Goal: Obtain resource: Download file/media

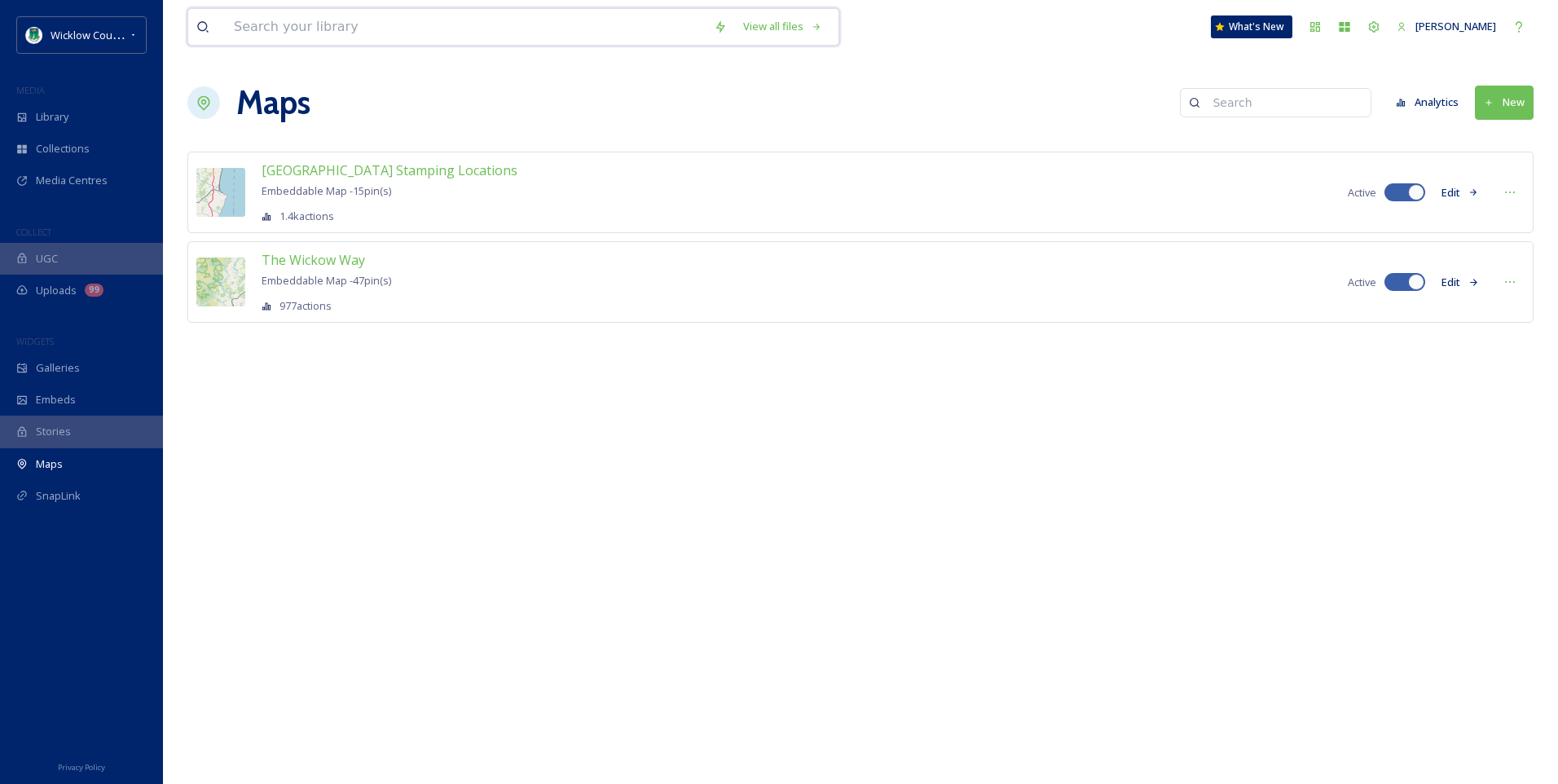
click at [273, 25] on input at bounding box center [466, 27] width 480 height 36
click at [34, 126] on div "Library" at bounding box center [81, 117] width 163 height 32
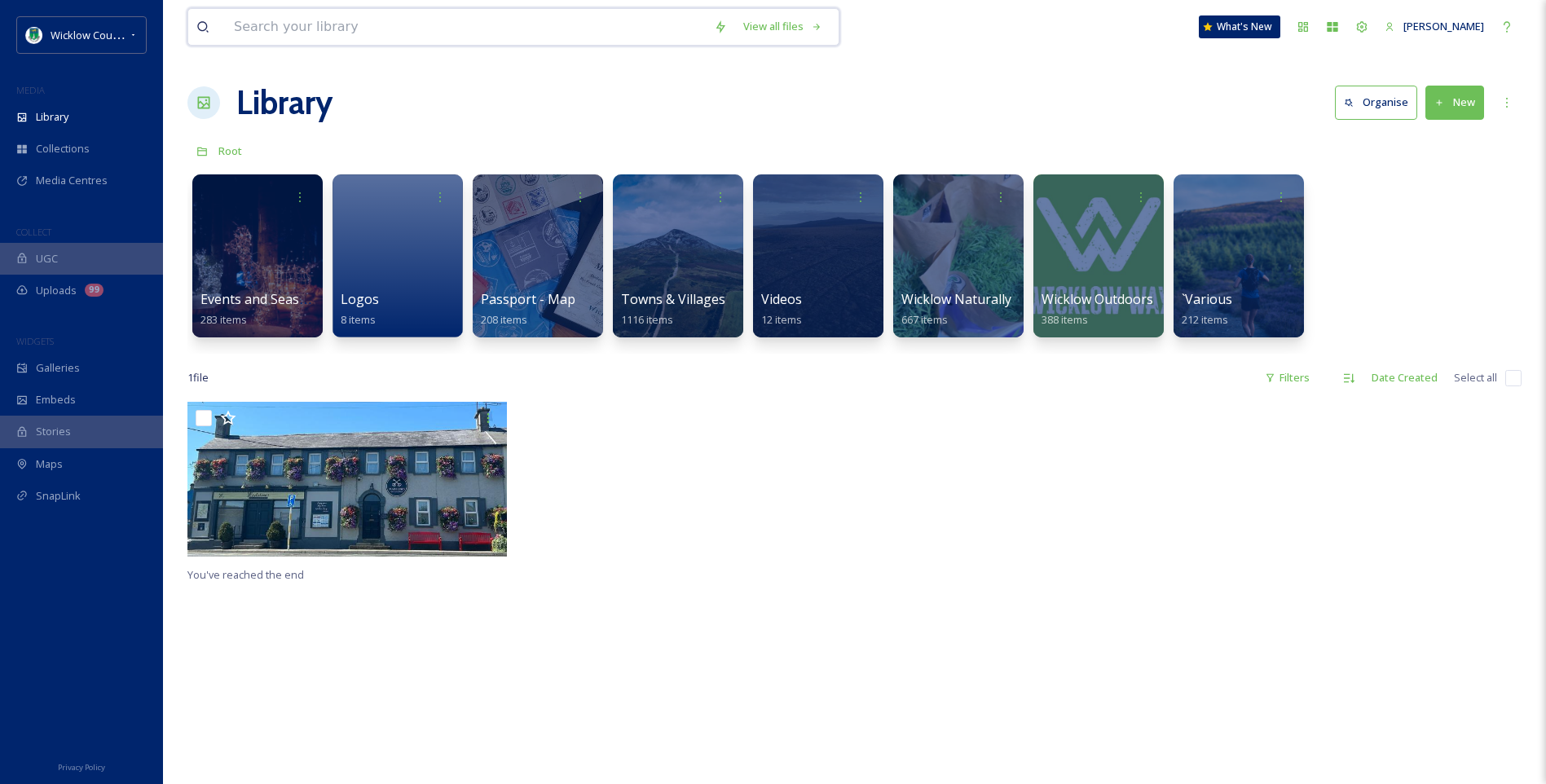
click at [344, 24] on input at bounding box center [466, 27] width 480 height 36
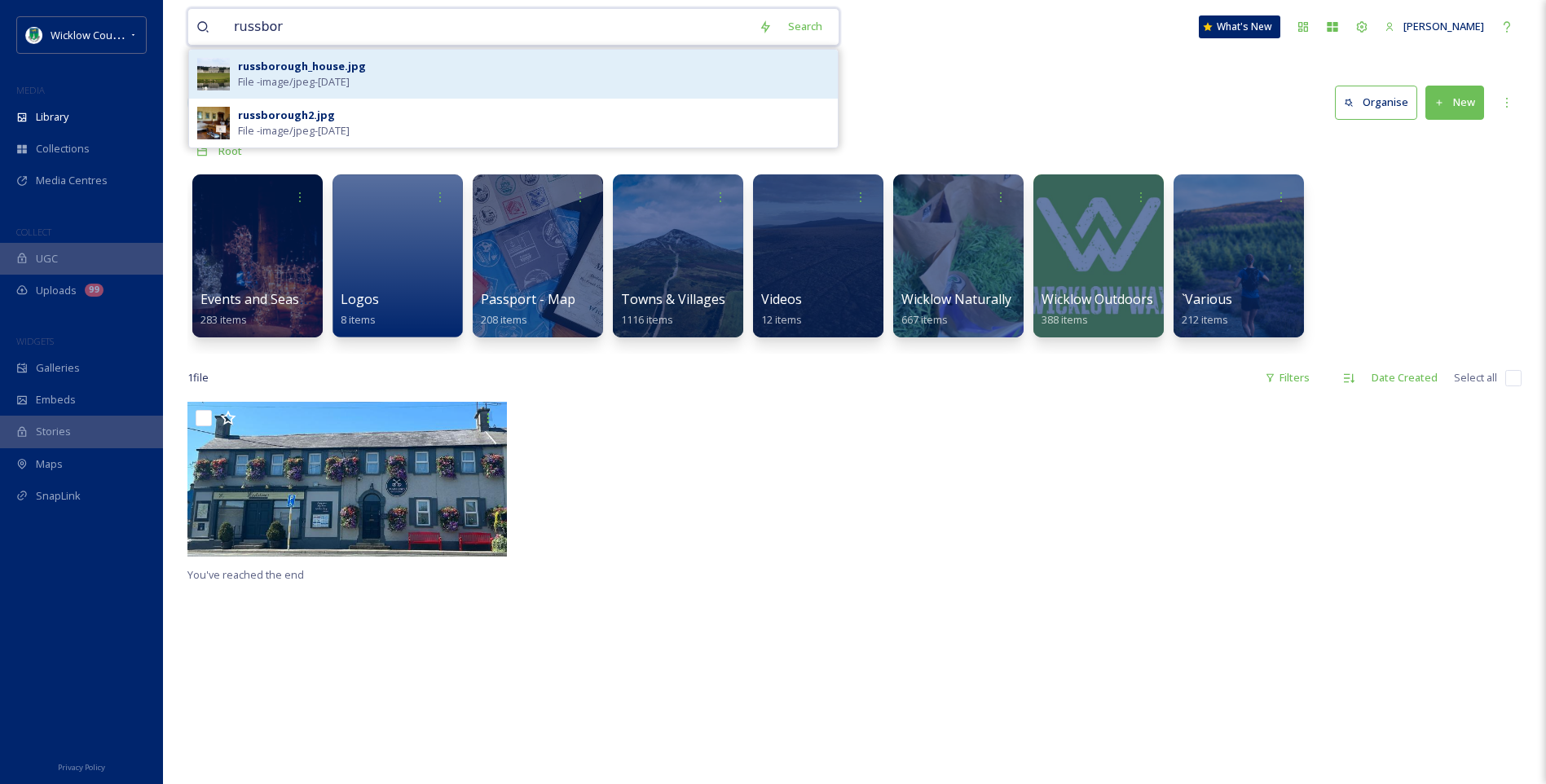
type input "russbor"
drag, startPoint x: 324, startPoint y: 59, endPoint x: 371, endPoint y: 60, distance: 47.0
click at [324, 60] on div "russborough_house.jpg" at bounding box center [302, 66] width 128 height 16
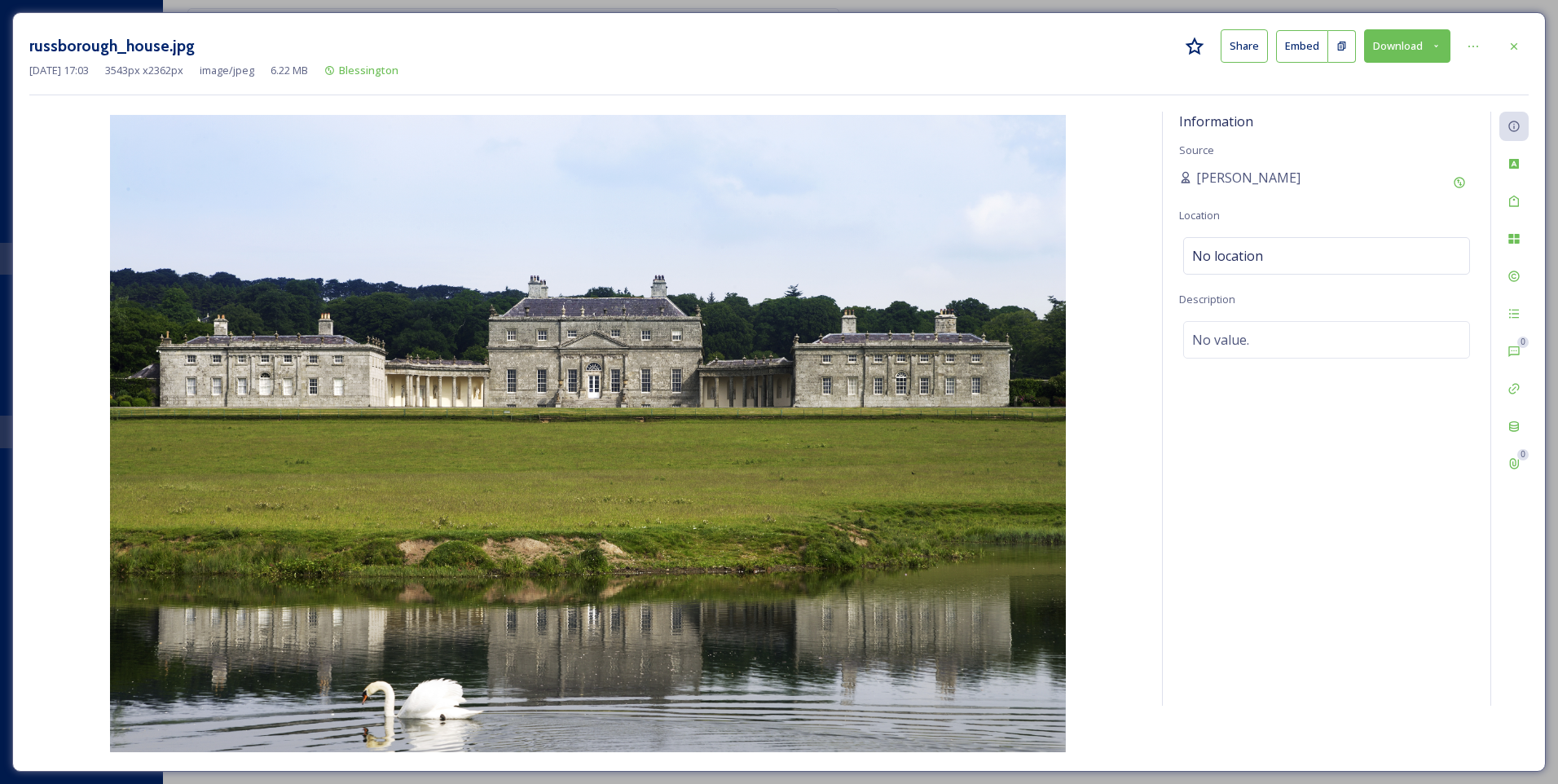
click at [1435, 41] on icon at bounding box center [1436, 46] width 11 height 11
click at [1339, 80] on span "Download Original (3543 x 2362)" at bounding box center [1364, 83] width 154 height 16
click at [1519, 47] on icon at bounding box center [1514, 47] width 13 height 13
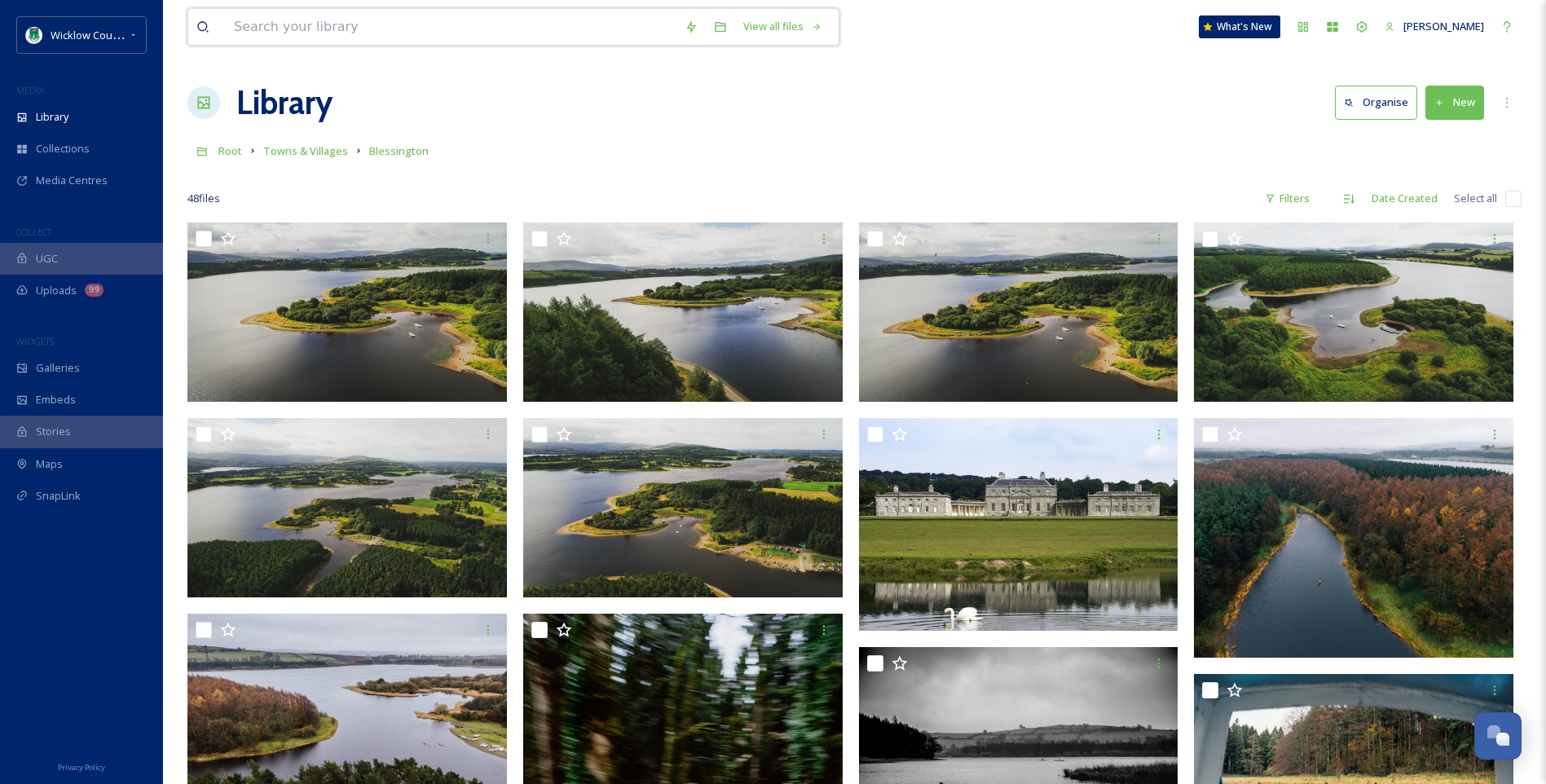
click at [269, 21] on input at bounding box center [451, 27] width 451 height 36
type input "i"
type input "s"
type input "g"
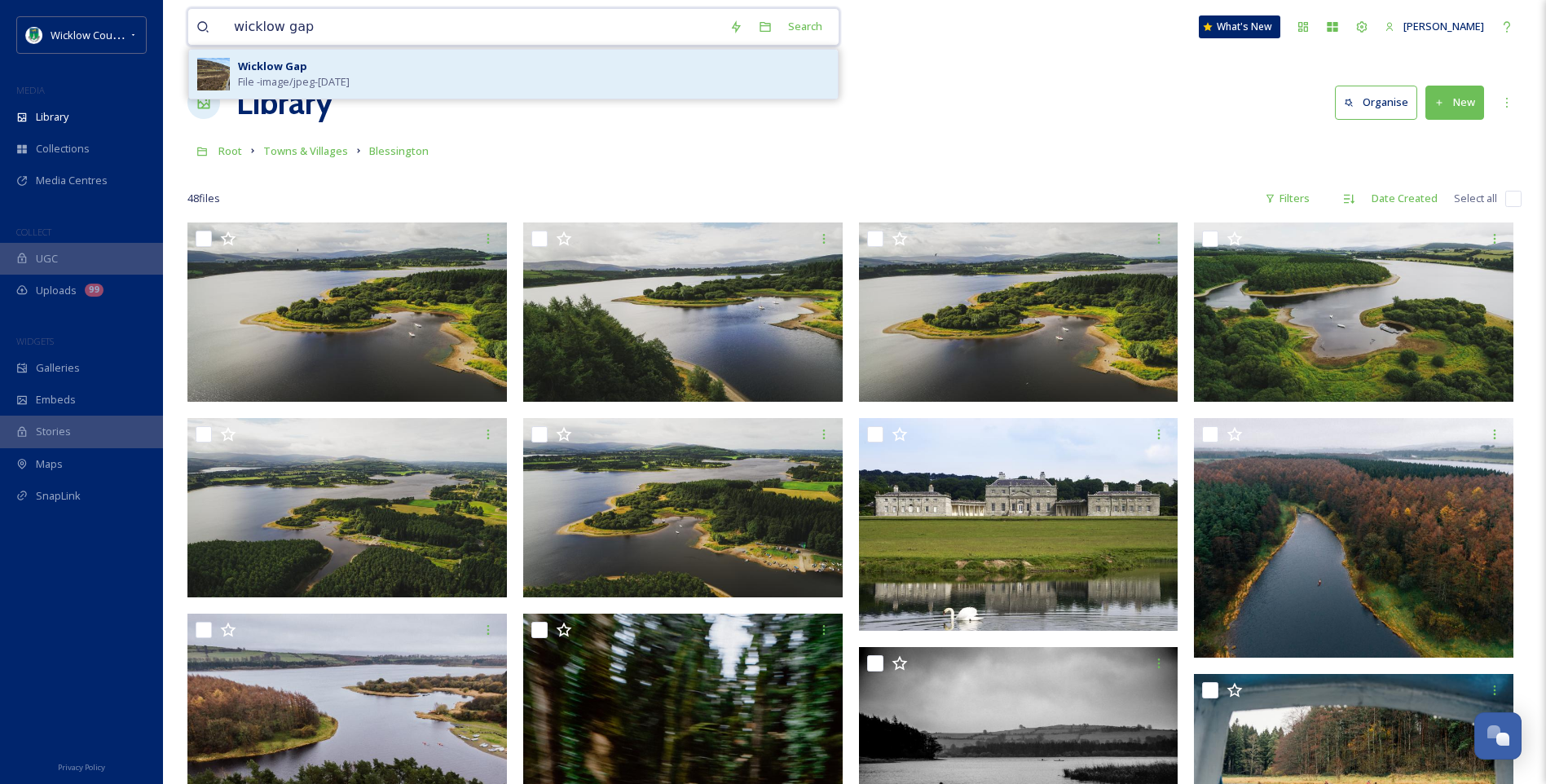
type input "wicklow gap"
click at [263, 80] on span "File - image/jpeg - May 21 2025" at bounding box center [293, 82] width 112 height 16
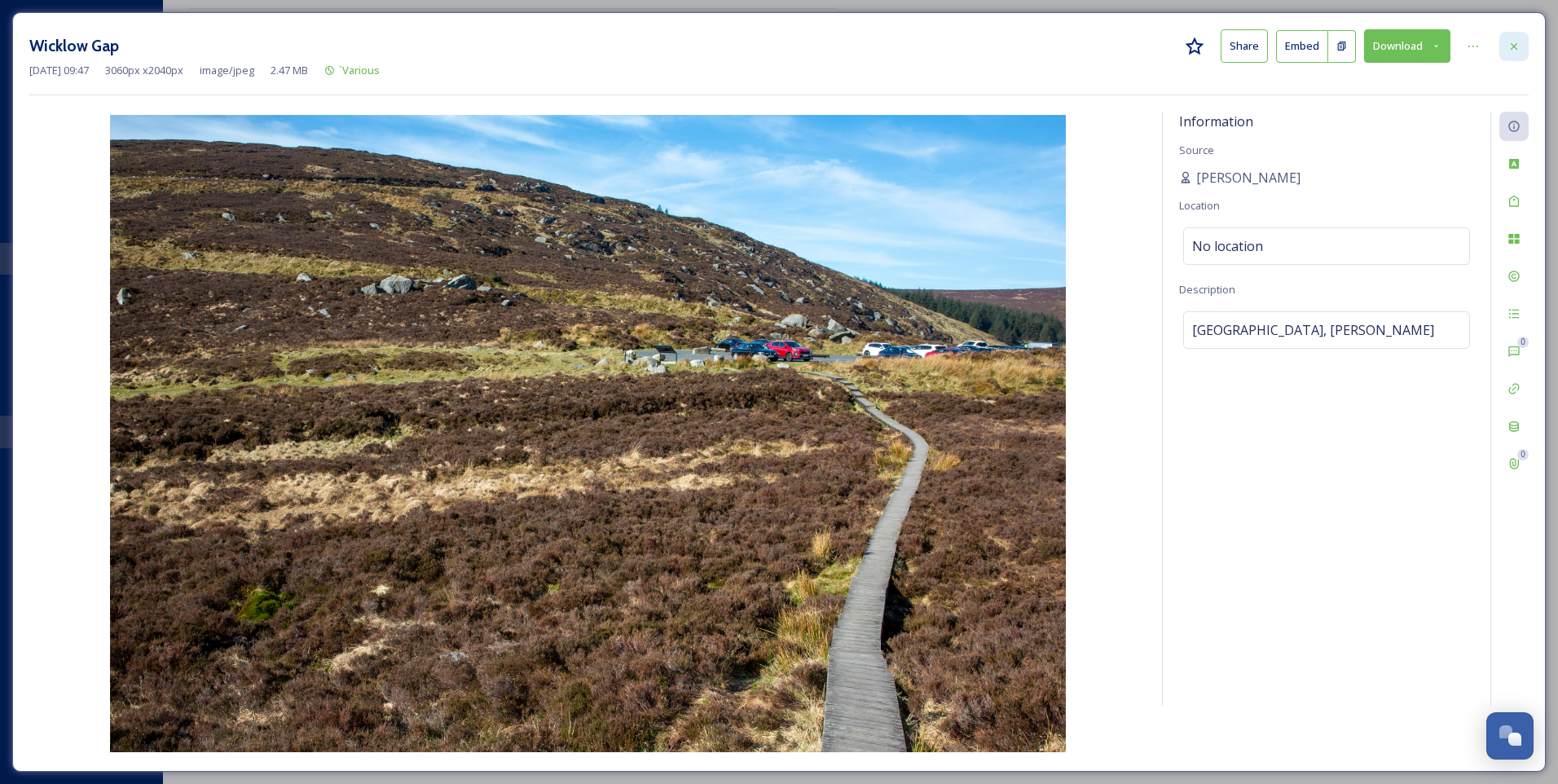
click at [1512, 47] on icon at bounding box center [1514, 47] width 13 height 13
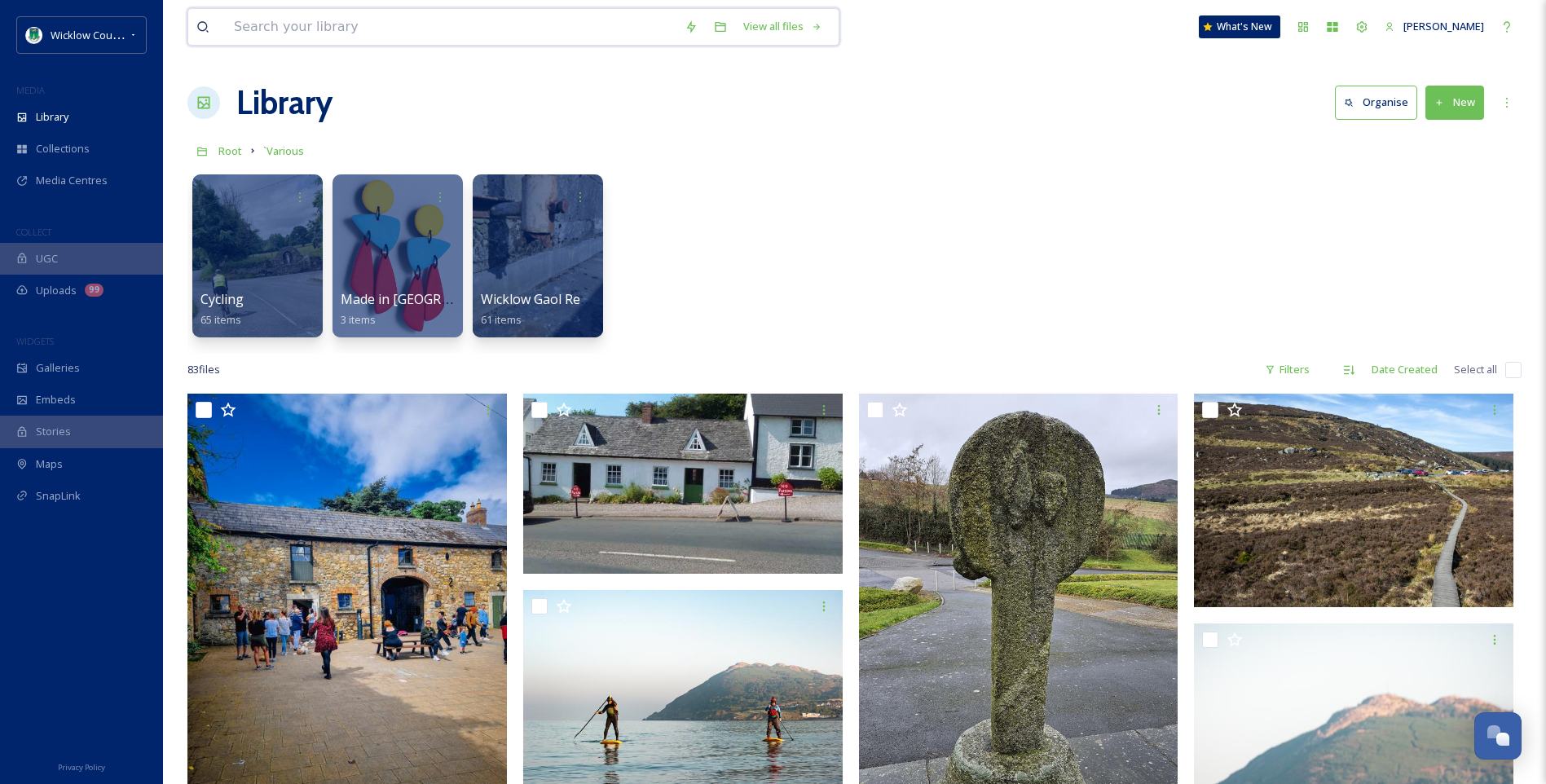
click at [261, 24] on input at bounding box center [451, 27] width 451 height 36
type input "wicklow gap"
click at [1048, 170] on div "Cycling 65 items Made in Wicklow 3 items Wicklow Gaol Repairs 61 items" at bounding box center [854, 259] width 1334 height 187
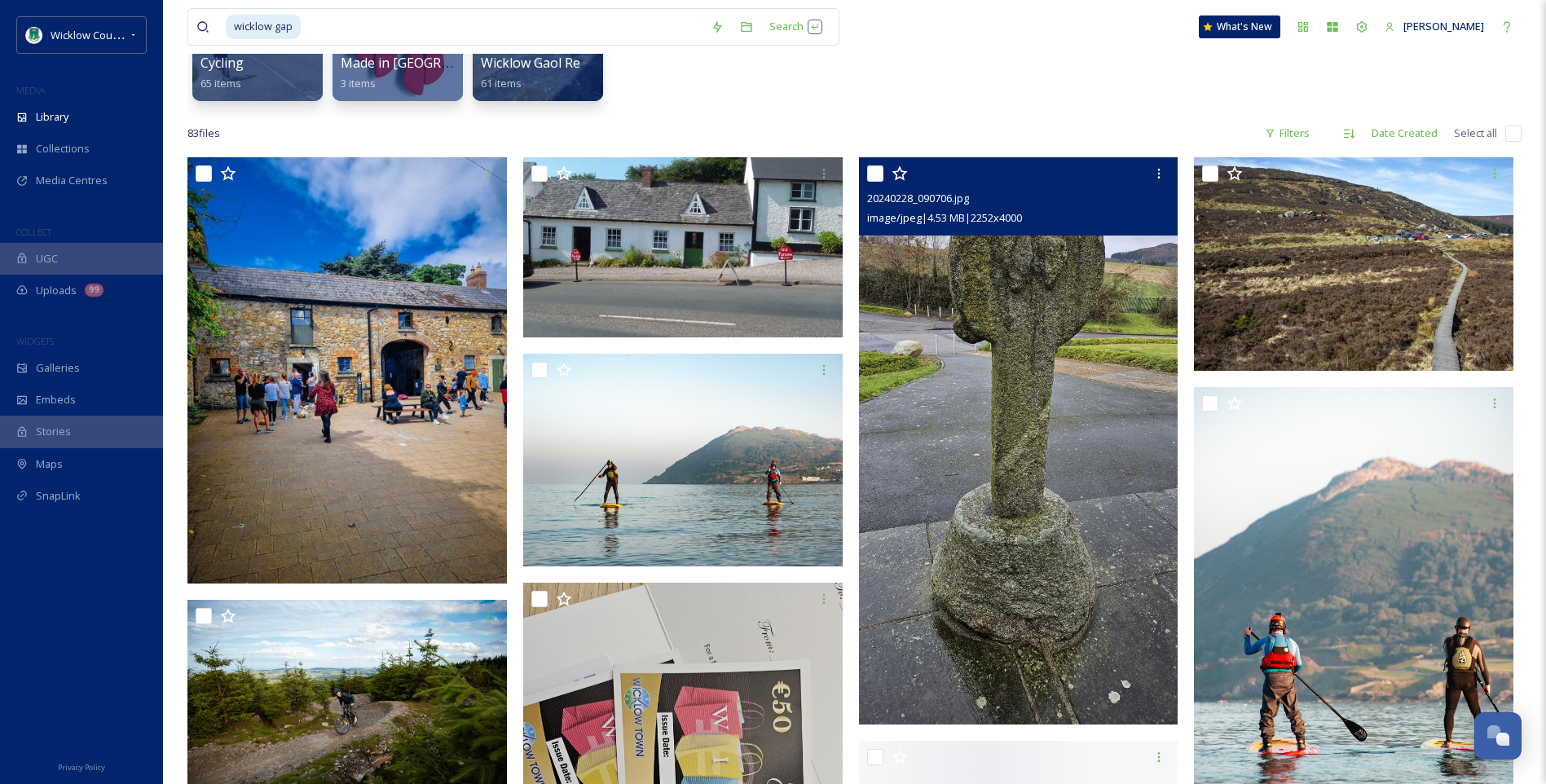
scroll to position [244, 0]
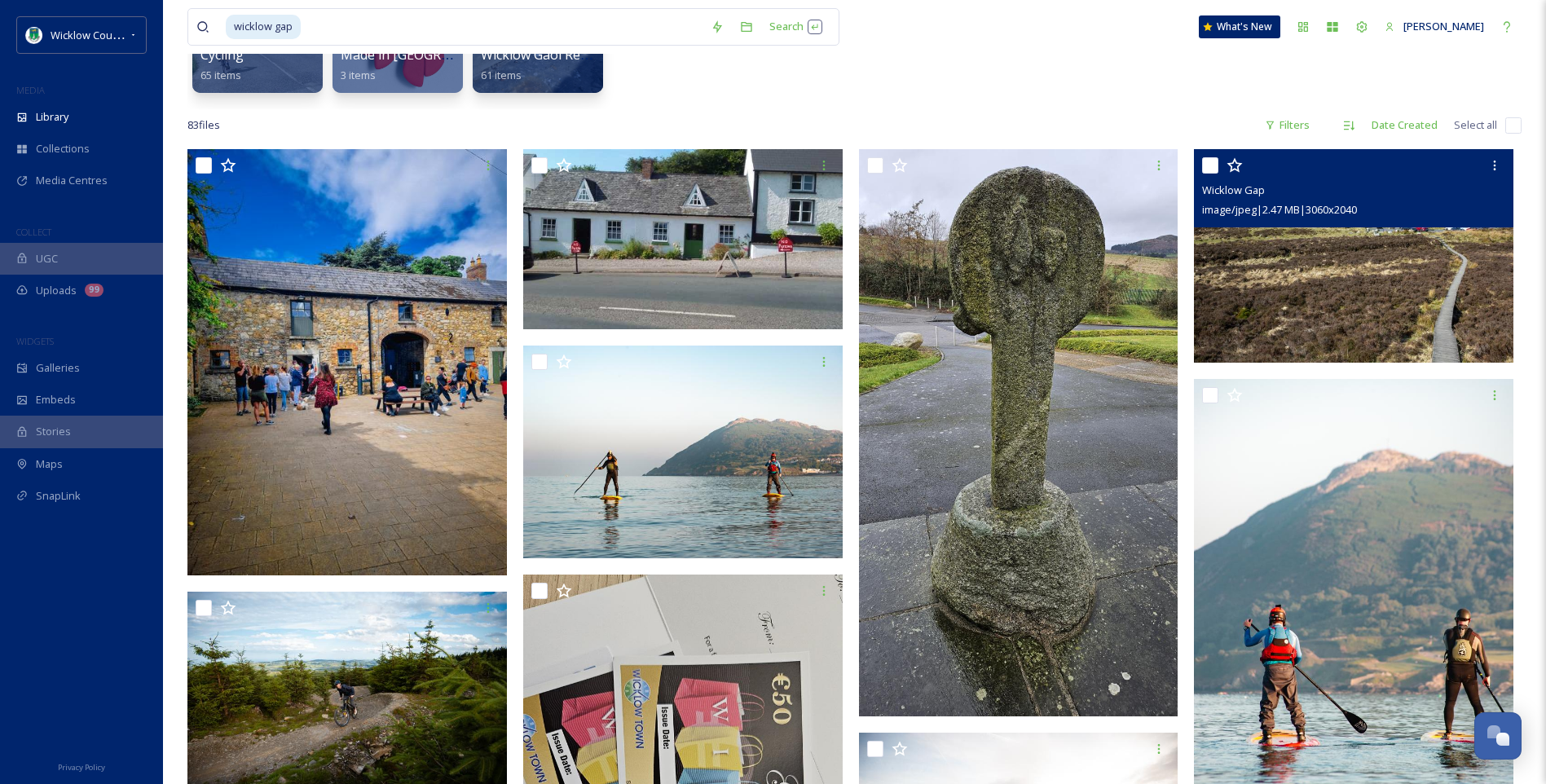
click at [1371, 261] on img at bounding box center [1353, 256] width 319 height 213
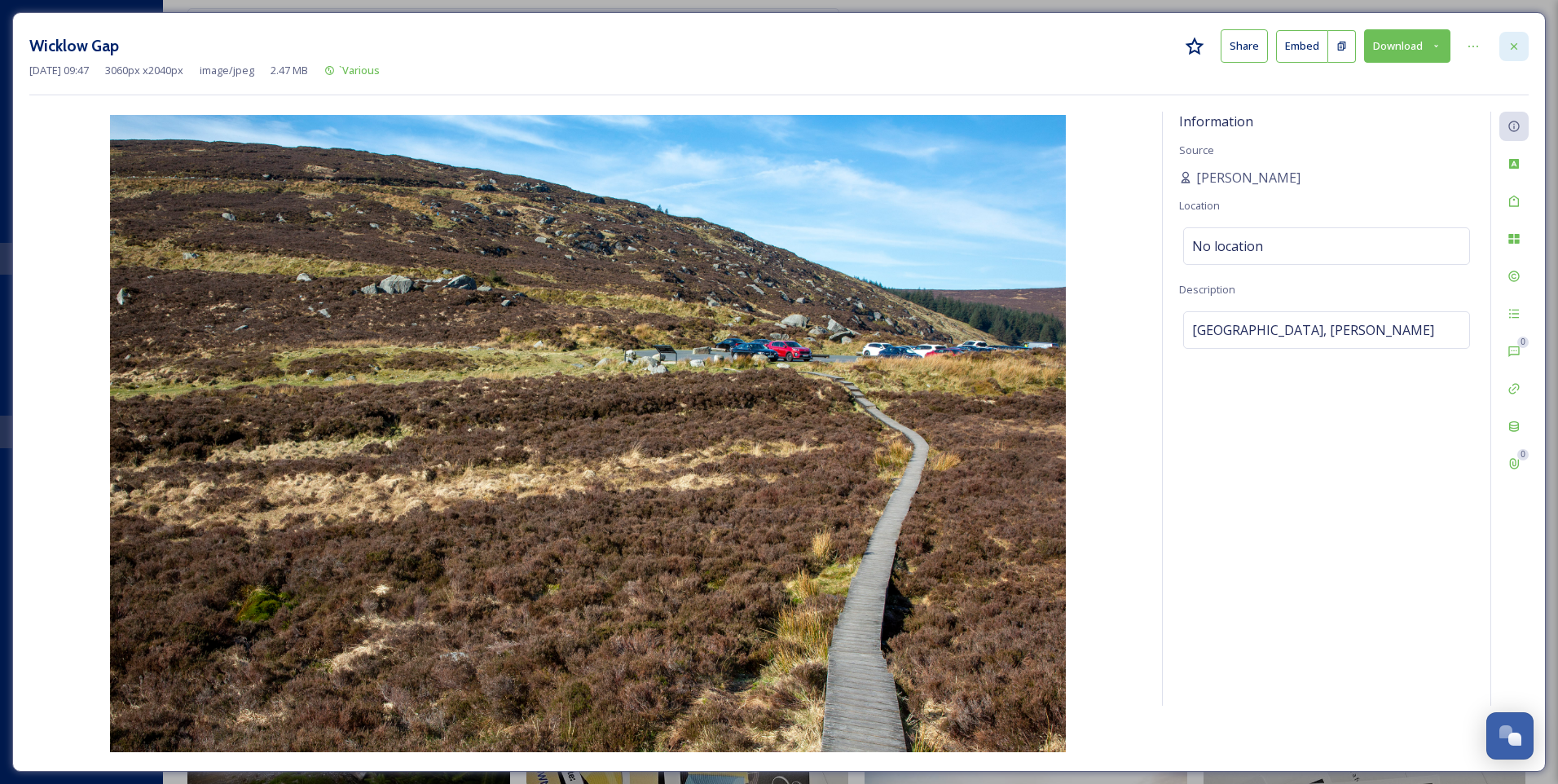
click at [1518, 47] on icon at bounding box center [1514, 47] width 13 height 13
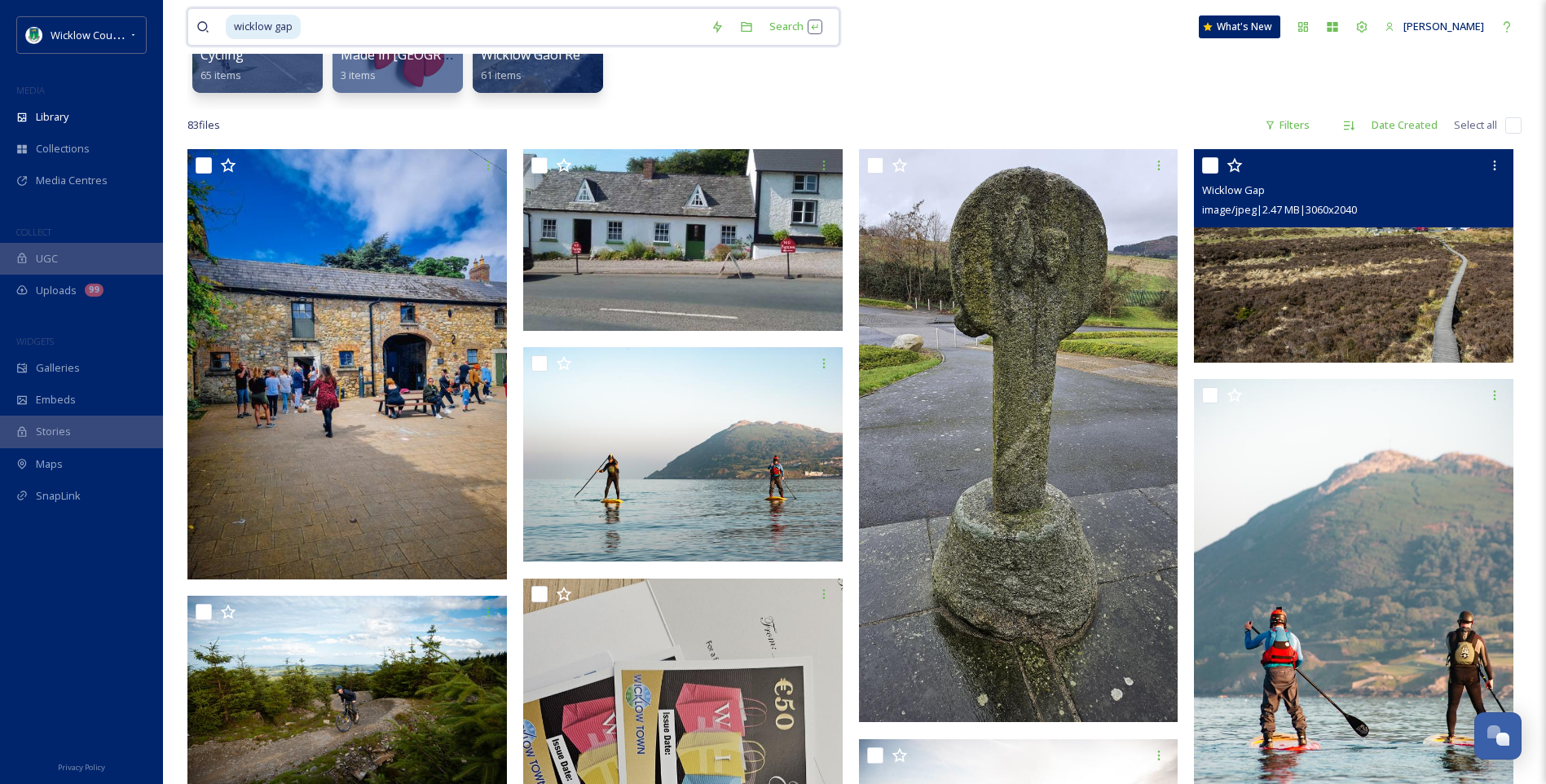
click at [338, 28] on input at bounding box center [503, 27] width 400 height 36
type input "w"
type input "o"
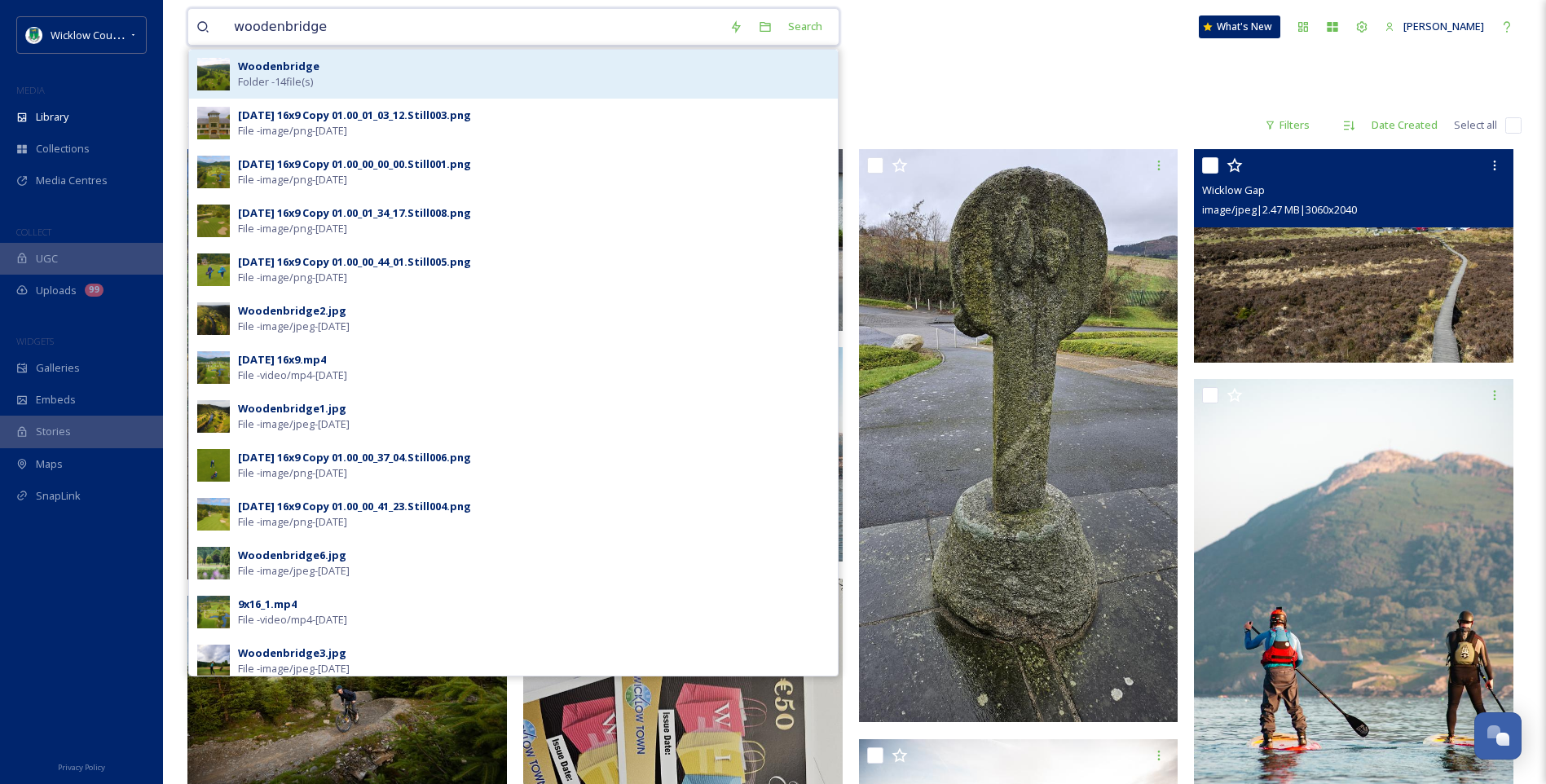
type input "woodenbridge"
click at [346, 65] on div "Woodenbridge Folder - 14 file(s)" at bounding box center [534, 74] width 592 height 31
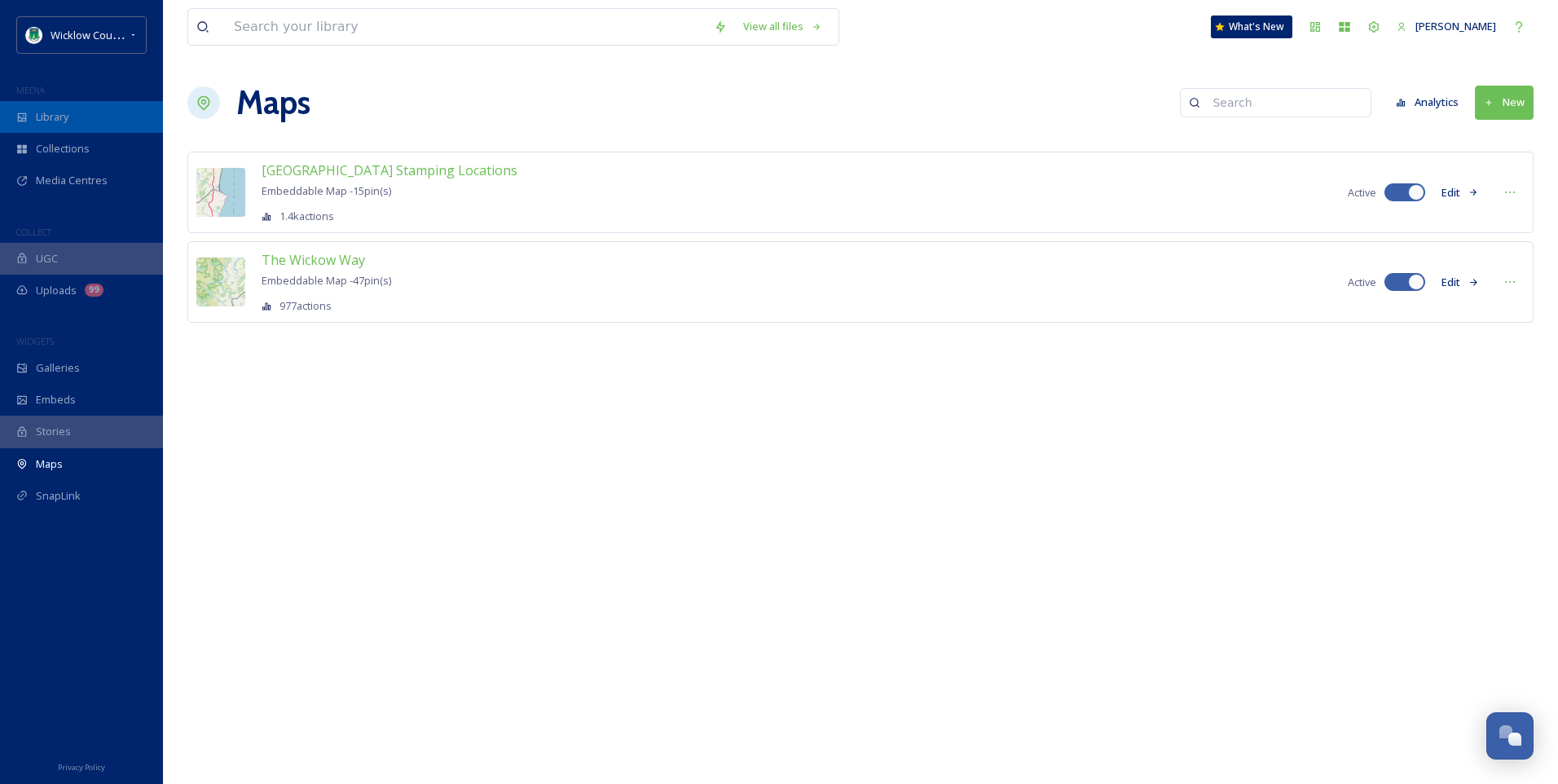
click at [45, 109] on div "Library" at bounding box center [81, 117] width 163 height 32
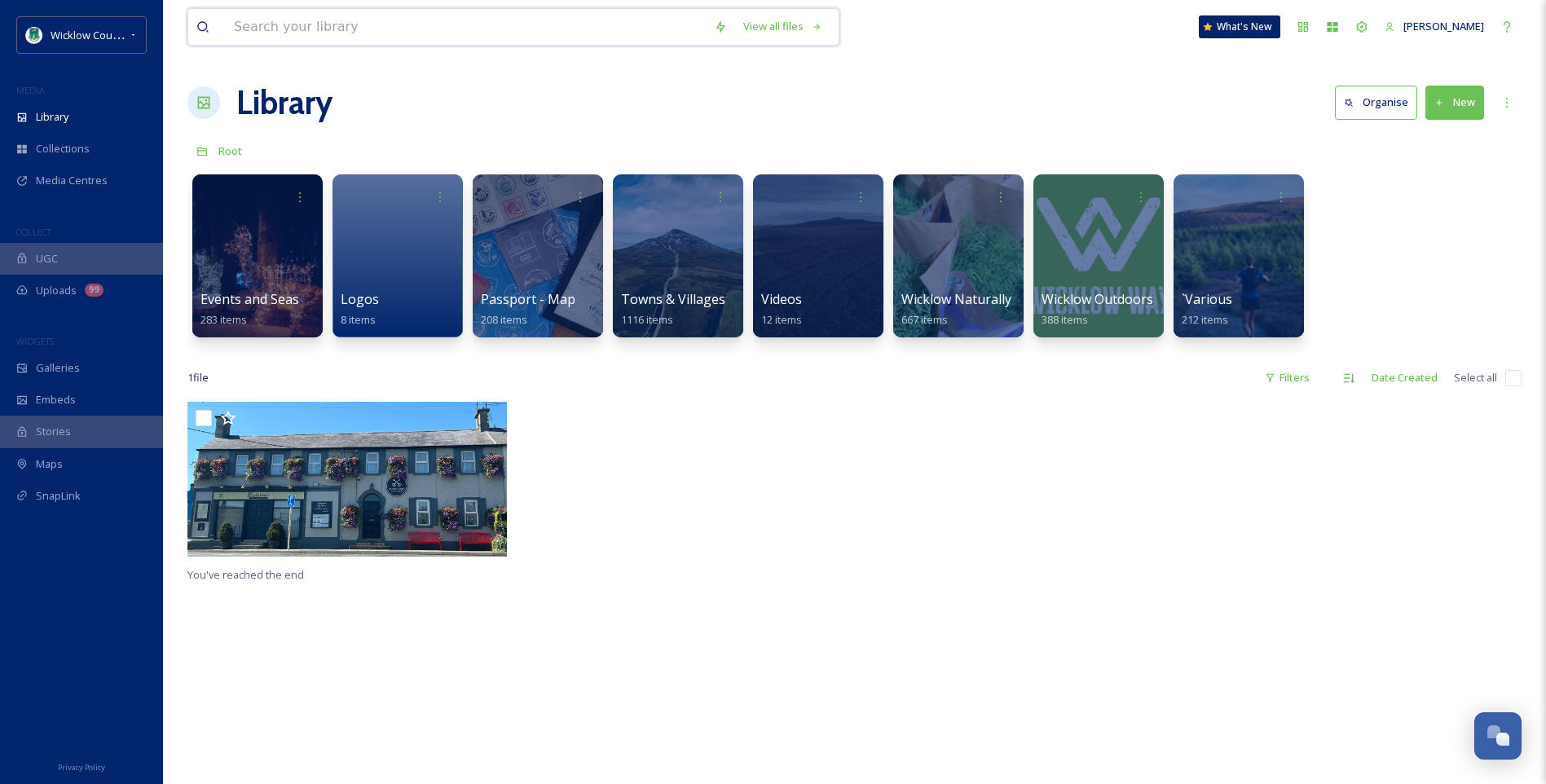
click at [297, 16] on input at bounding box center [466, 27] width 480 height 36
type input "kilmacurragh"
type input "k"
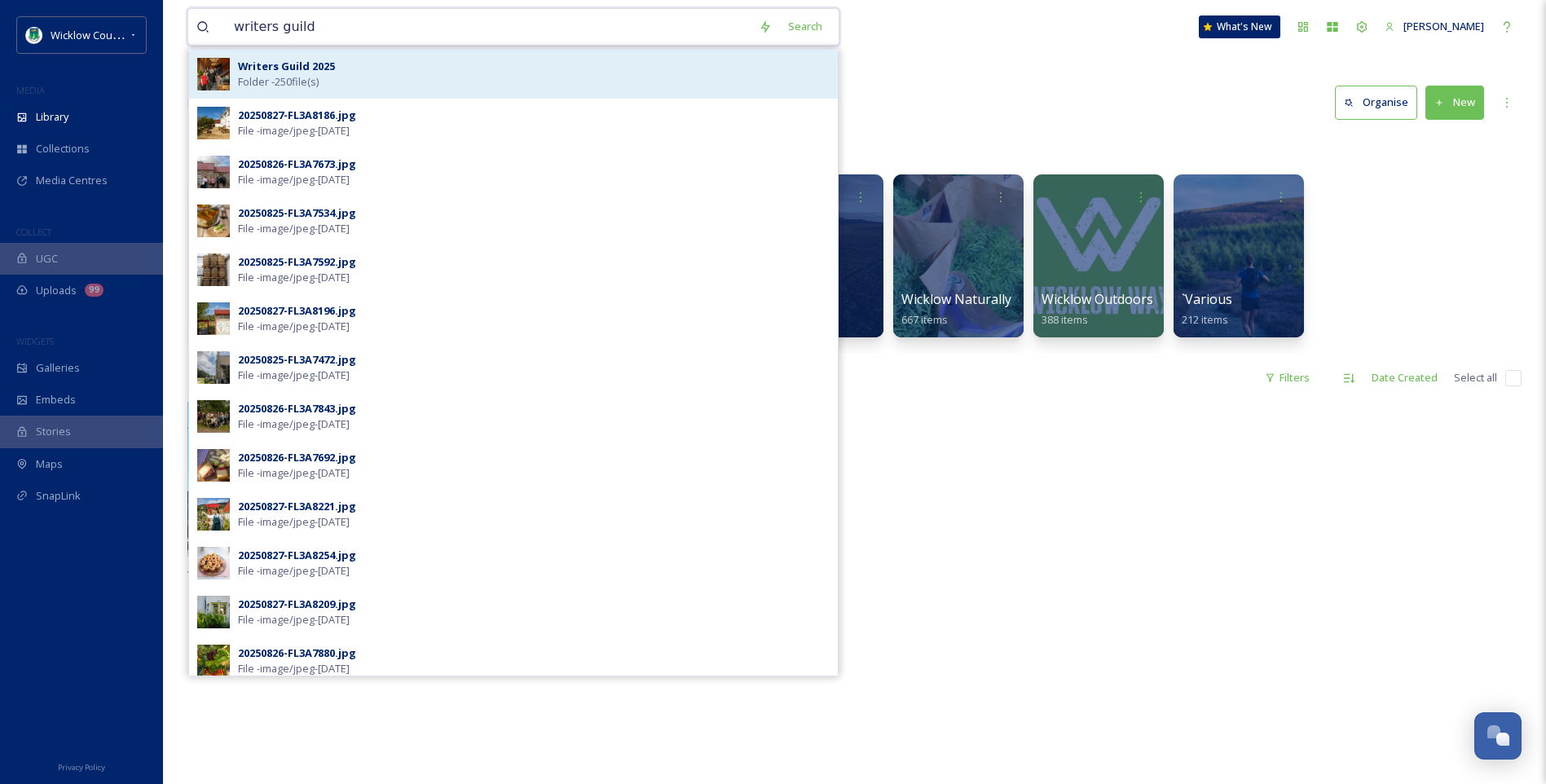
type input "writers guild"
click at [307, 77] on span "Folder - 250 file(s)" at bounding box center [278, 82] width 81 height 16
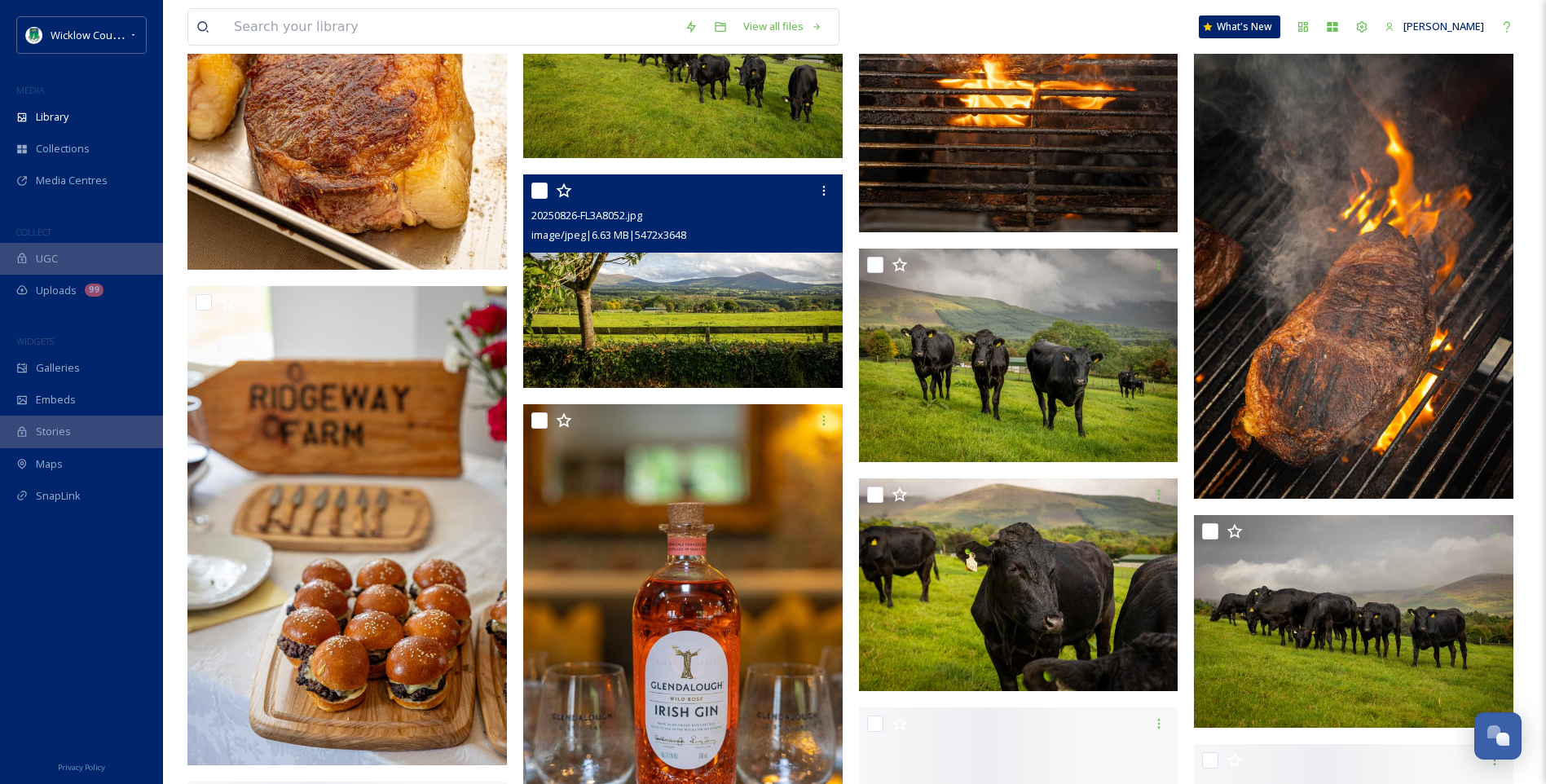
scroll to position [13197, 0]
